Goal: Task Accomplishment & Management: Manage account settings

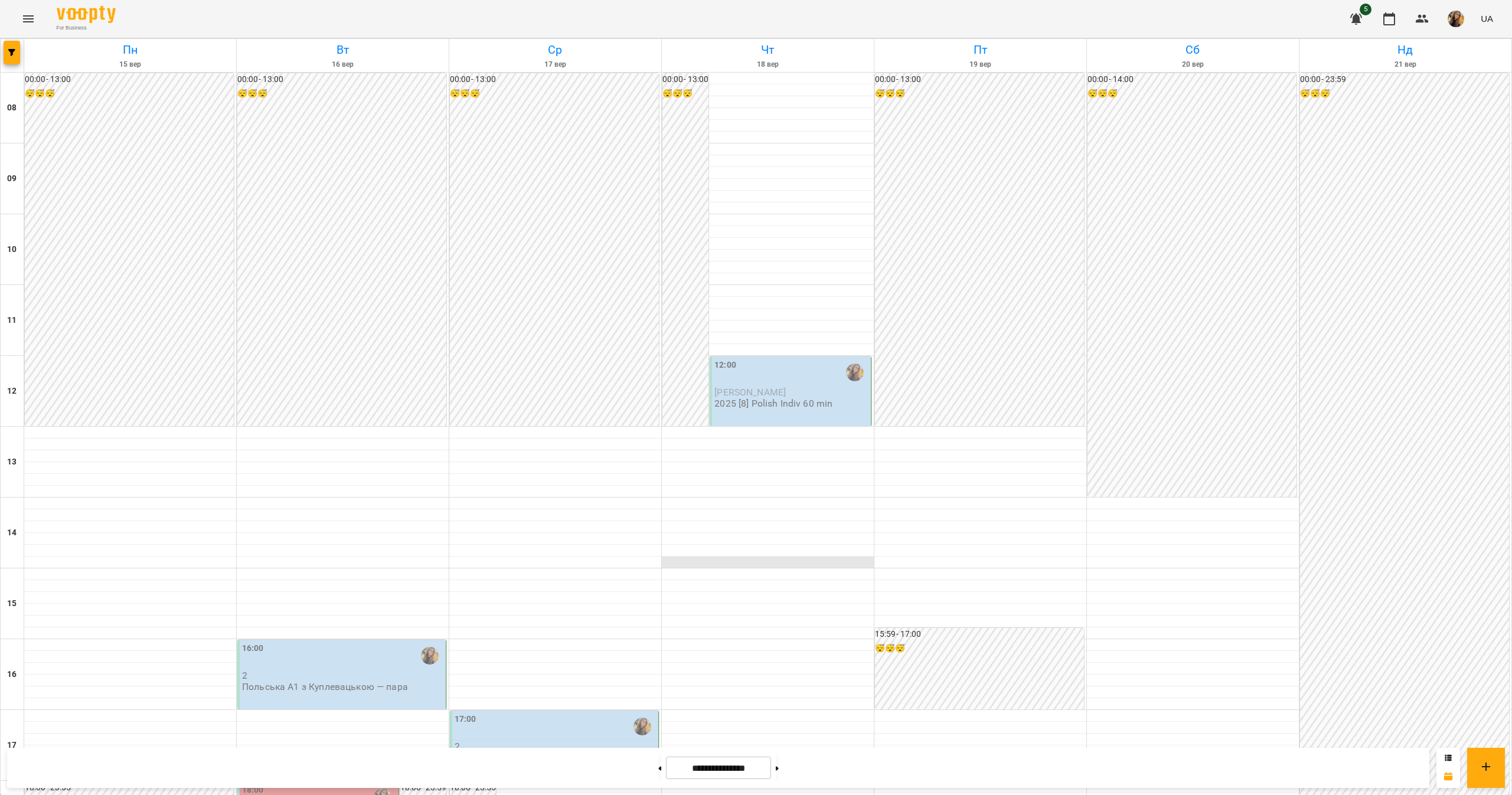
scroll to position [354, 0]
click at [574, 710] on div "17:00 2 Польська А2 з Куплевацькою - пара" at bounding box center [554, 745] width 209 height 69
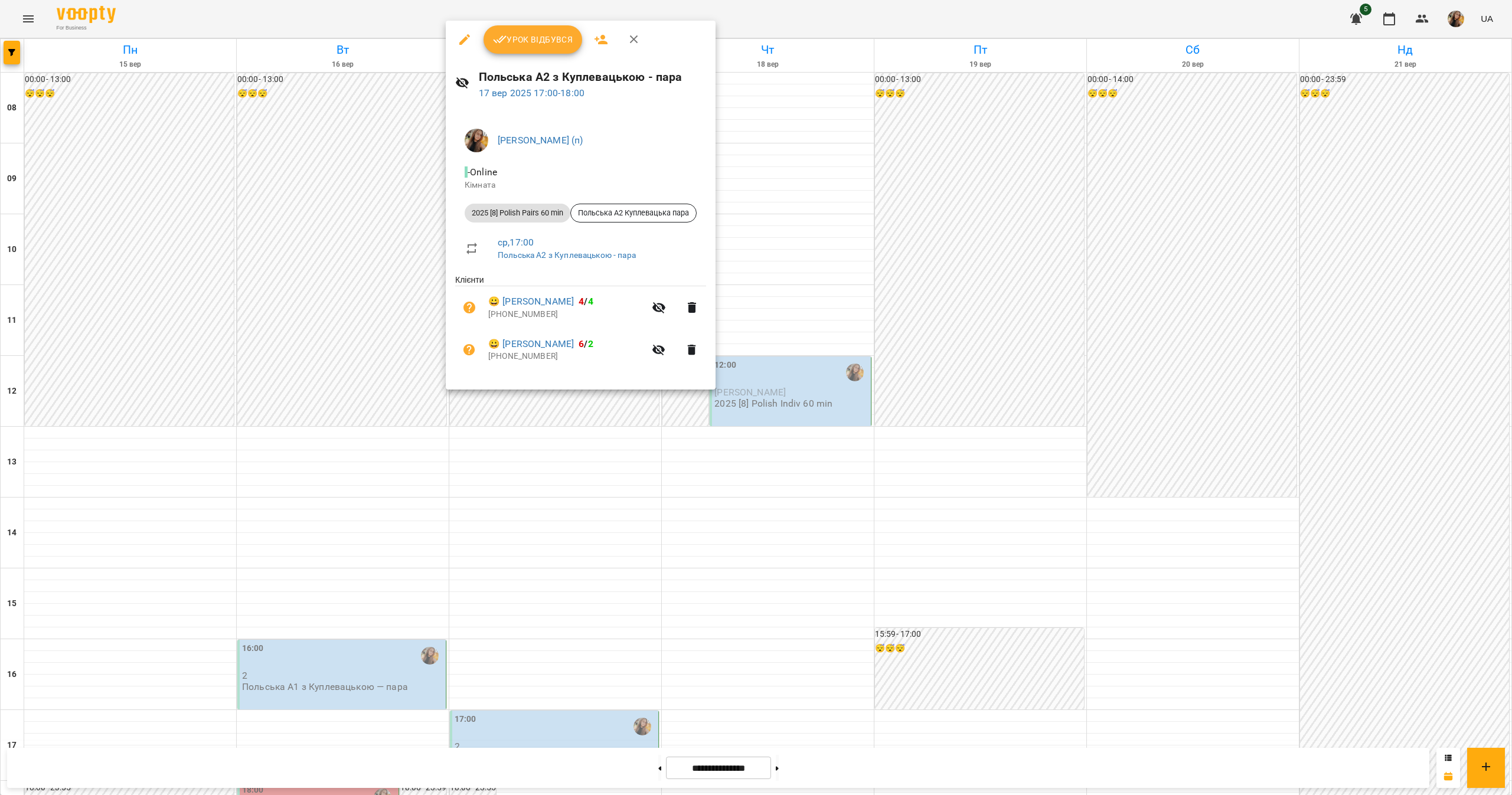
click at [772, 695] on div at bounding box center [756, 397] width 1512 height 795
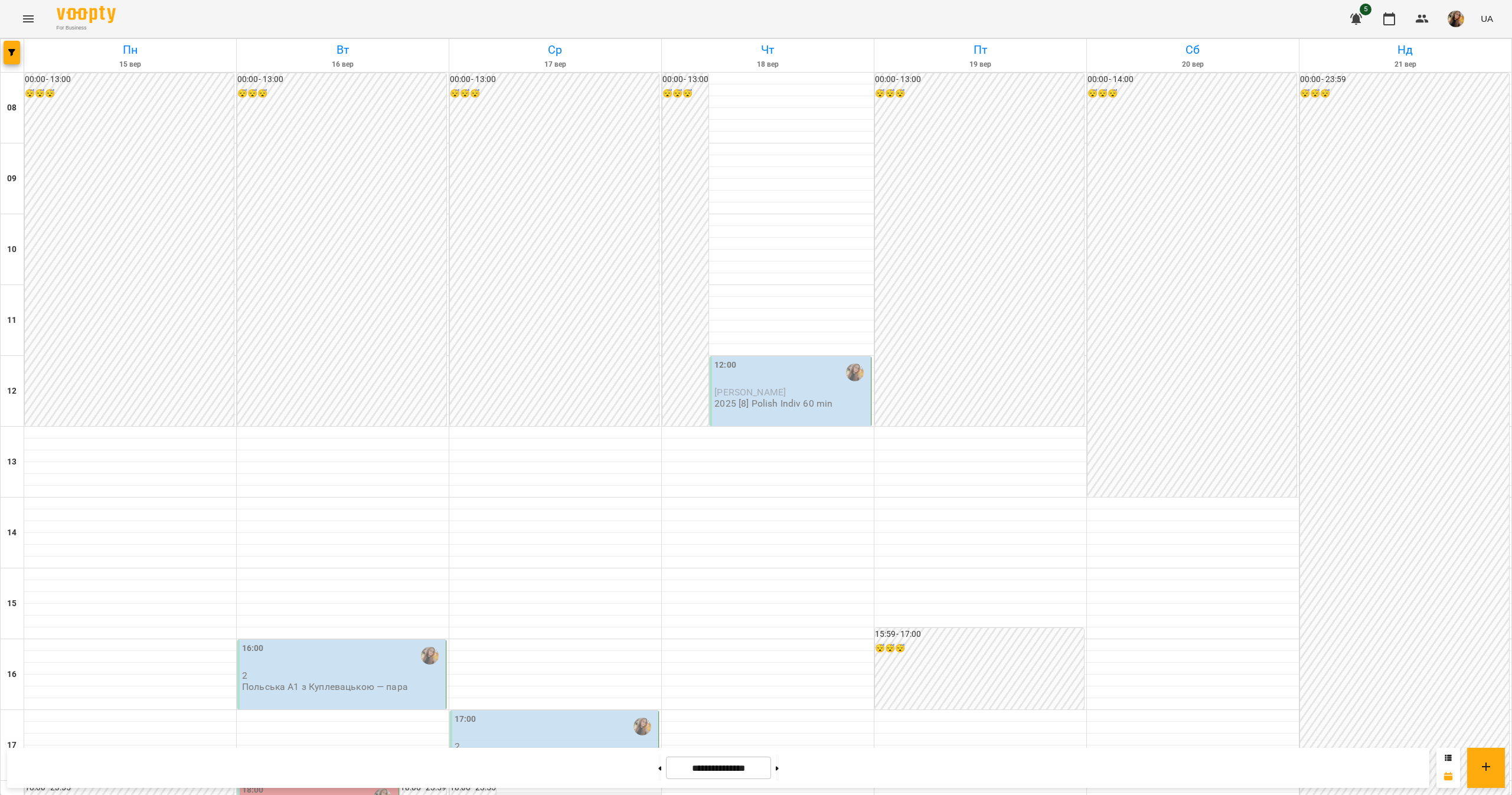
scroll to position [393, 0]
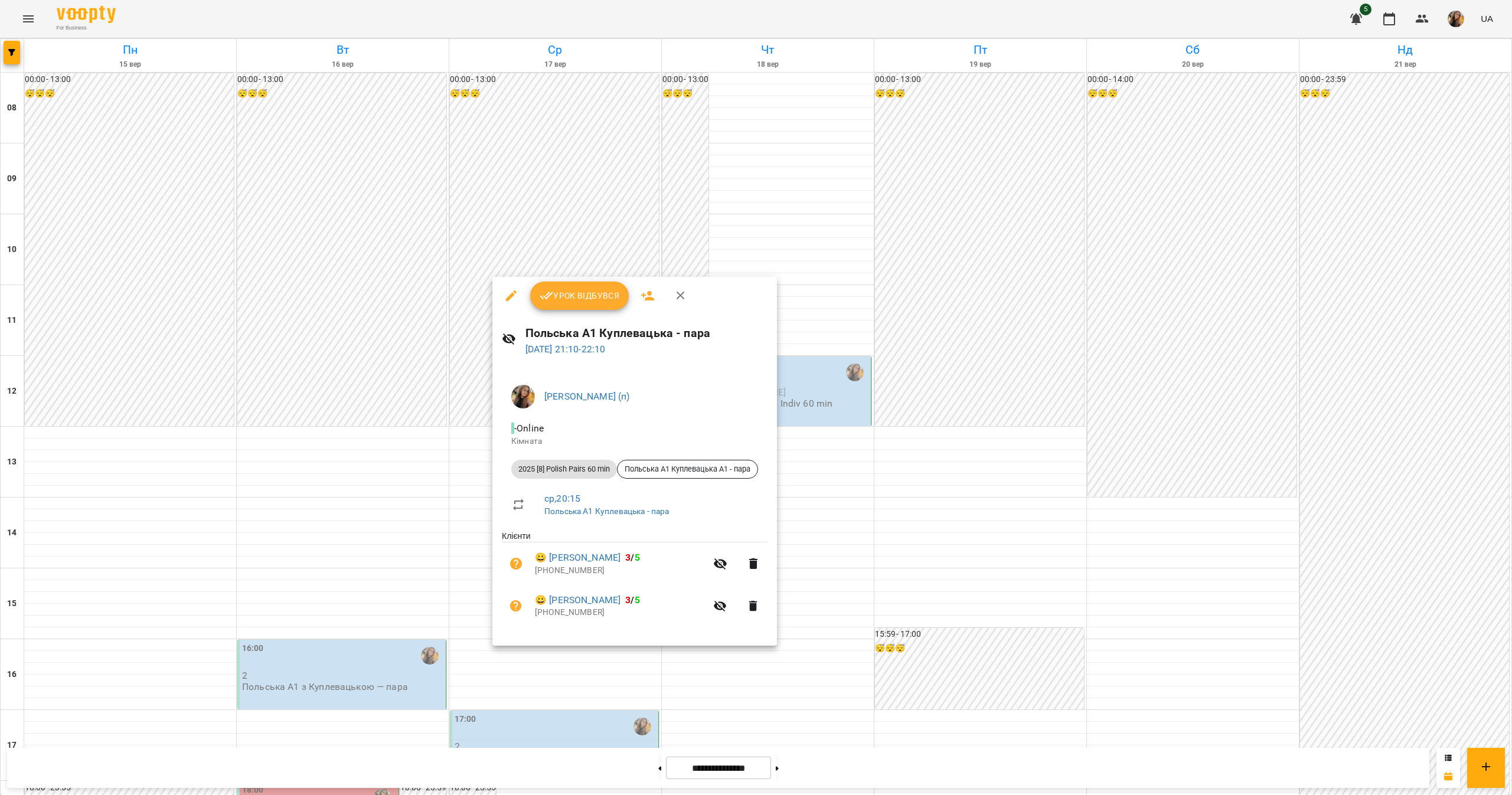
click at [794, 662] on div at bounding box center [756, 397] width 1512 height 795
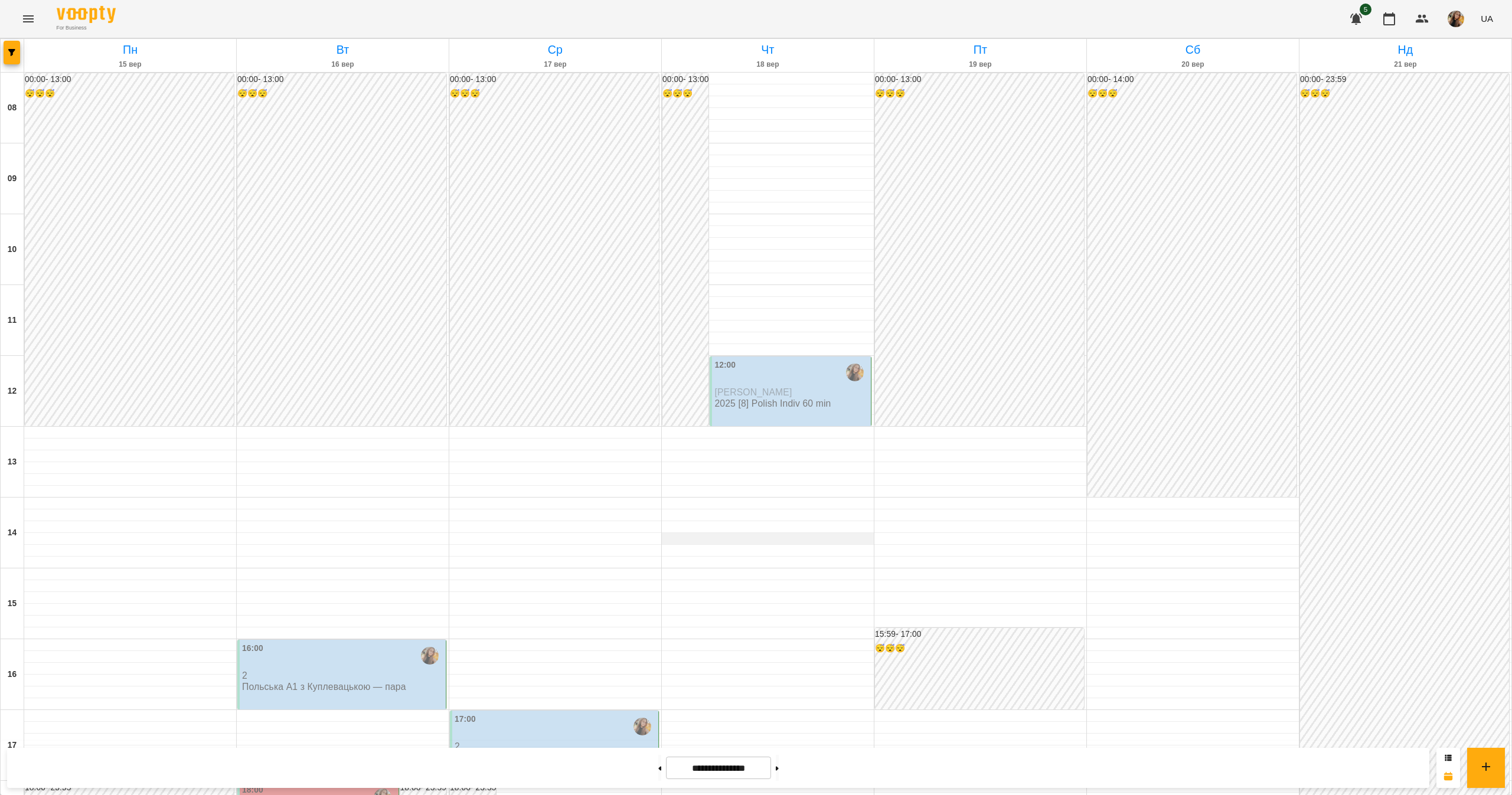
scroll to position [393, 0]
click at [340, 671] on p "2" at bounding box center [343, 675] width 201 height 10
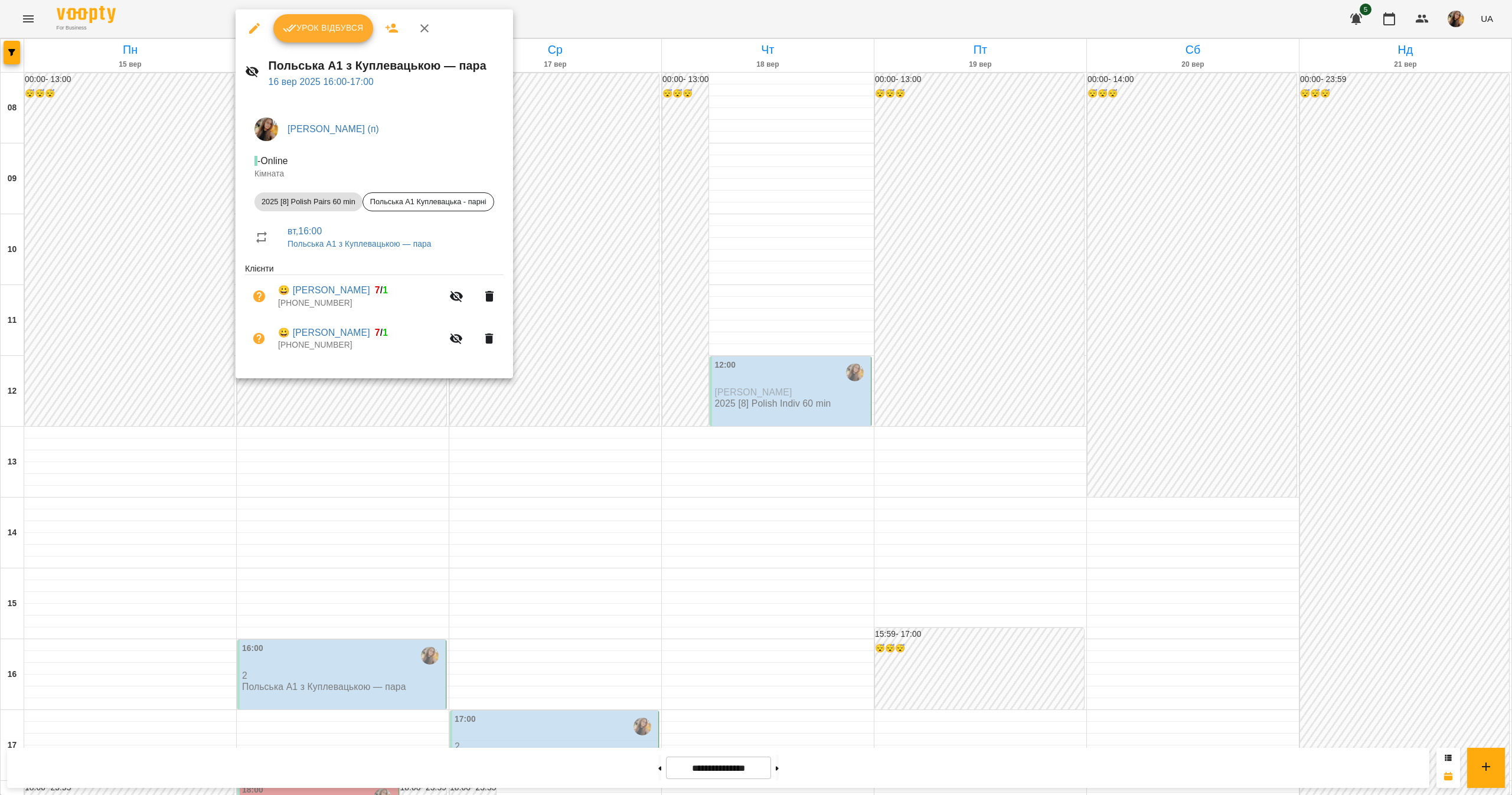
click at [108, 513] on div at bounding box center [756, 397] width 1512 height 795
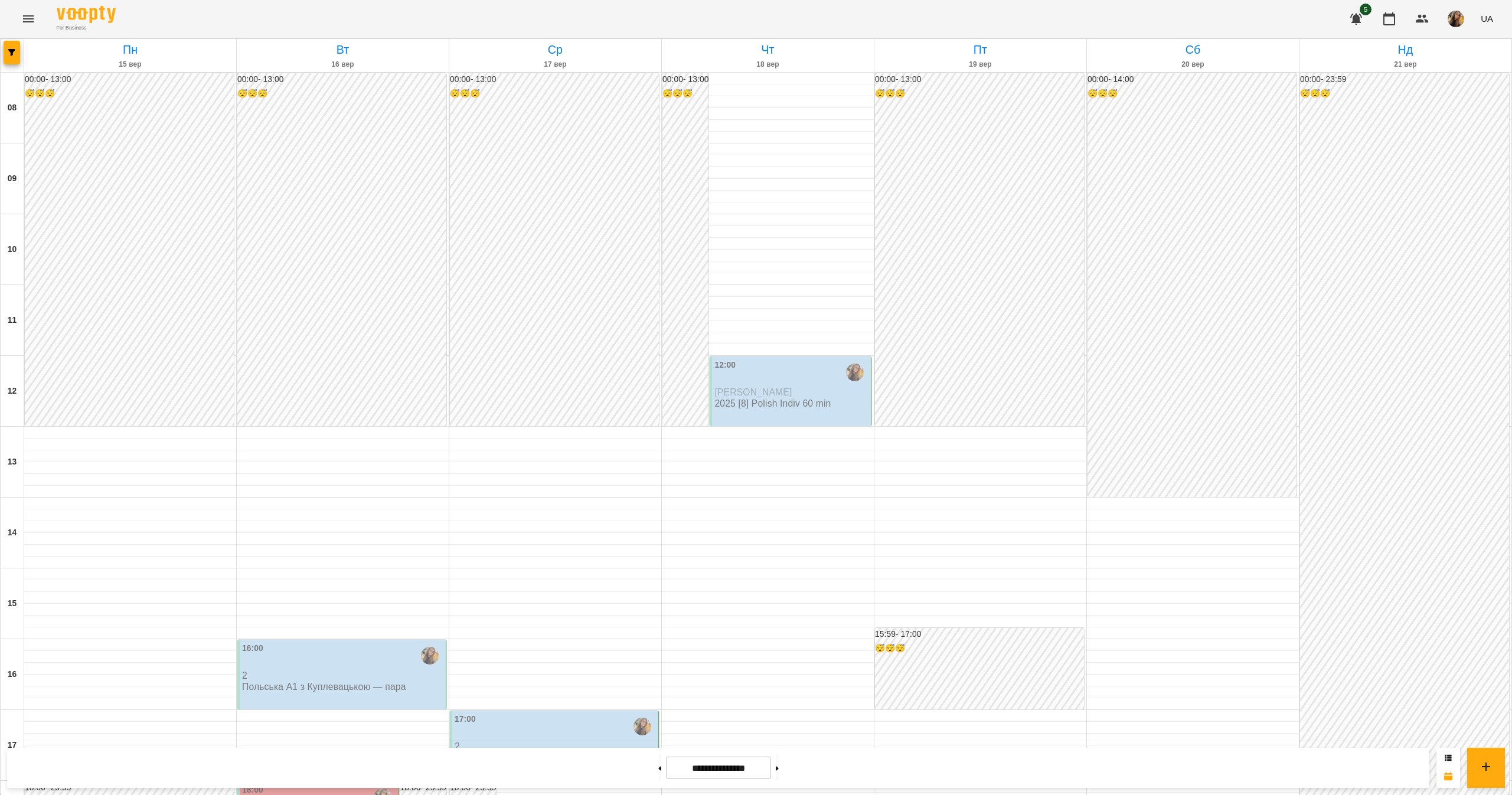
click at [311, 671] on p "2" at bounding box center [343, 675] width 201 height 10
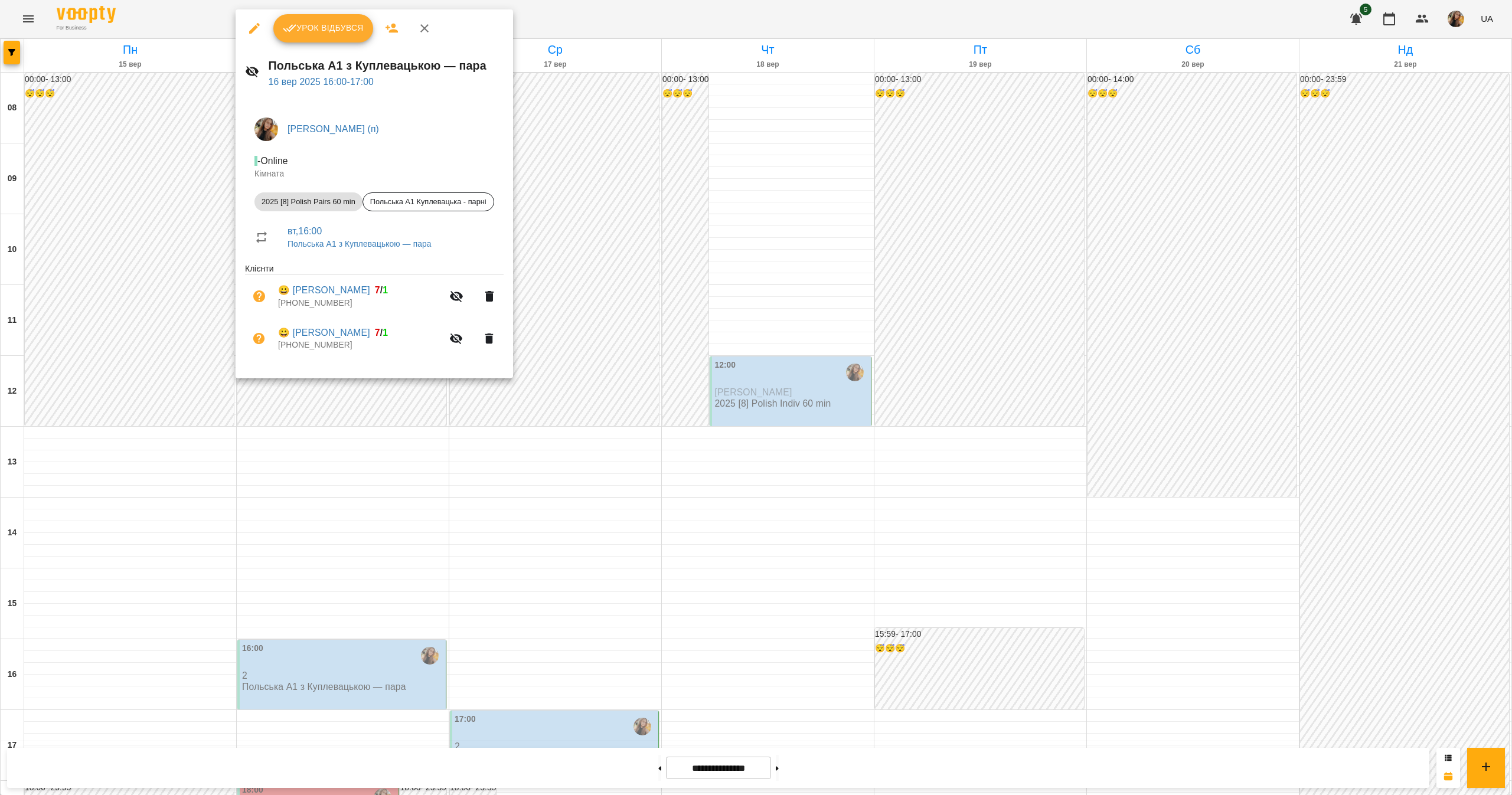
click at [88, 571] on div at bounding box center [756, 397] width 1512 height 795
